Goal: Find specific page/section: Find specific page/section

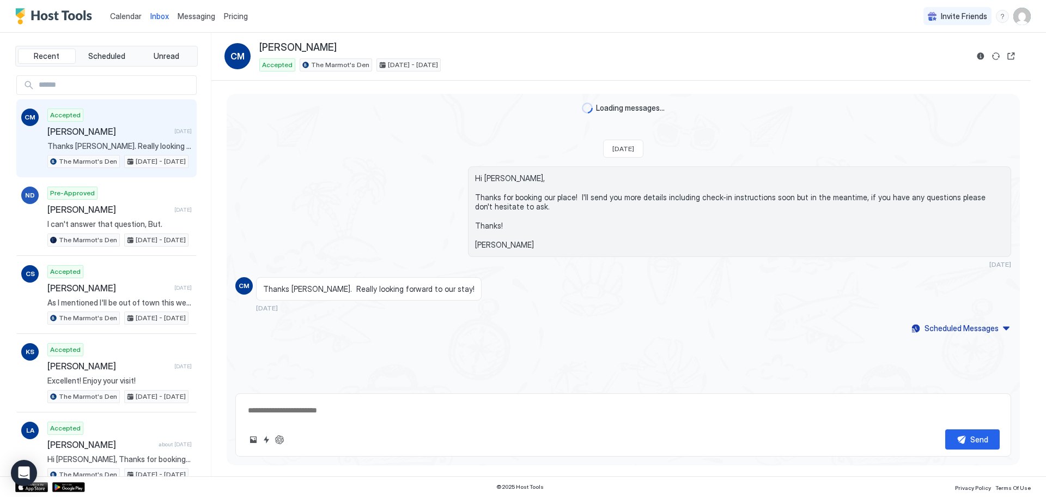
type textarea "*"
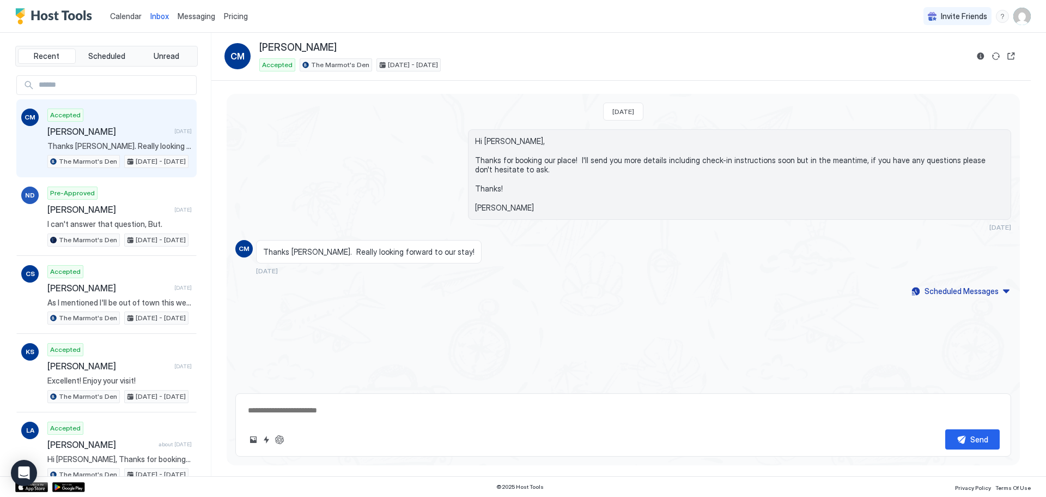
click at [125, 15] on span "Calendar" at bounding box center [126, 15] width 32 height 9
